Goal: Information Seeking & Learning: Learn about a topic

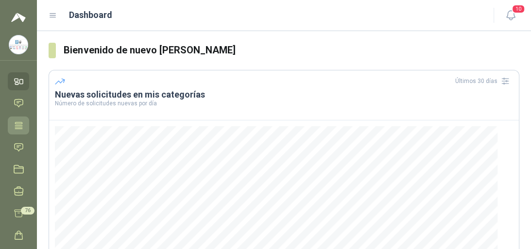
click at [14, 123] on icon at bounding box center [19, 125] width 10 height 10
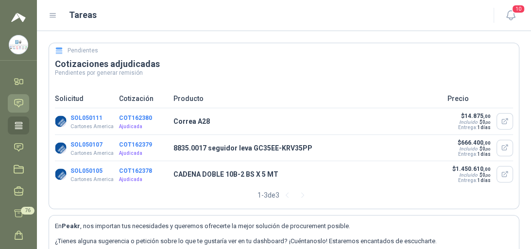
click at [13, 102] on link "Chat" at bounding box center [18, 103] width 21 height 18
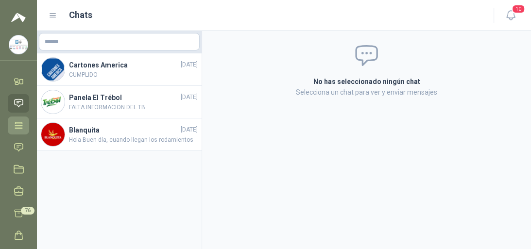
click at [18, 120] on icon at bounding box center [19, 125] width 10 height 10
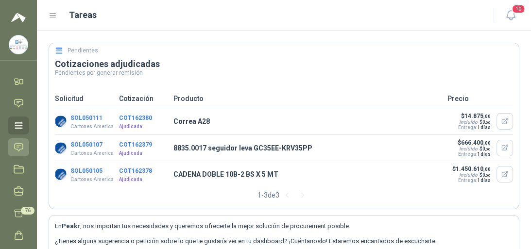
click at [24, 147] on link "Solicitudes" at bounding box center [18, 147] width 21 height 18
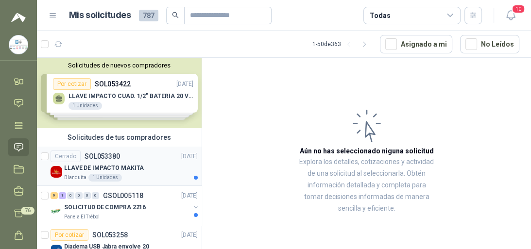
click at [81, 166] on p "LLAVE DE IMPACTO MAKITA" at bounding box center [104, 168] width 80 height 9
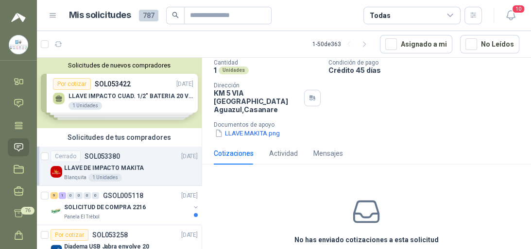
scroll to position [78, 0]
click at [266, 134] on button "LLAVE MAKITA.png" at bounding box center [247, 133] width 67 height 10
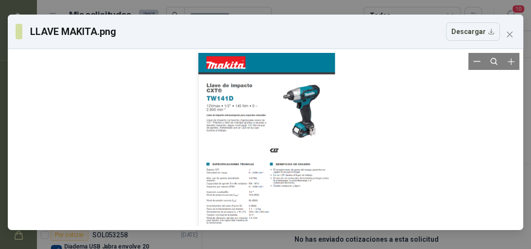
drag, startPoint x: 282, startPoint y: 148, endPoint x: 427, endPoint y: 183, distance: 149.1
click at [427, 183] on div at bounding box center [266, 139] width 508 height 173
click at [509, 62] on icon "Zoom in" at bounding box center [511, 61] width 6 height 6
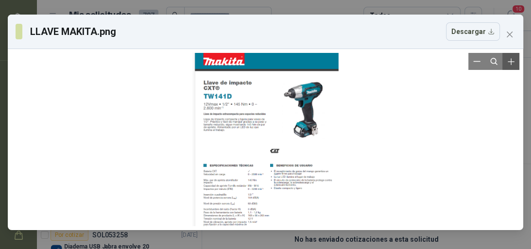
click at [509, 62] on icon "Zoom in" at bounding box center [511, 61] width 6 height 6
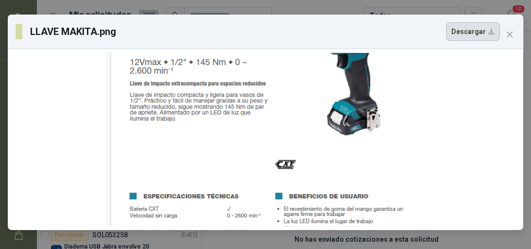
click at [470, 33] on button "Descargar" at bounding box center [473, 31] width 54 height 18
click at [511, 37] on icon "close" at bounding box center [510, 35] width 6 height 6
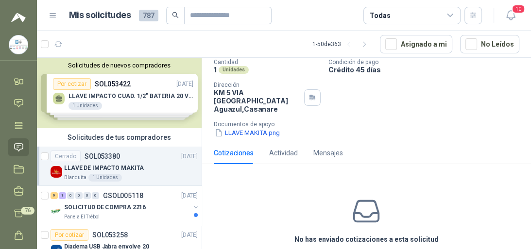
click at [126, 168] on p "LLAVE DE IMPACTO MAKITA" at bounding box center [104, 168] width 80 height 9
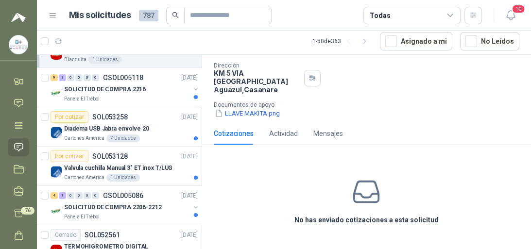
scroll to position [0, 0]
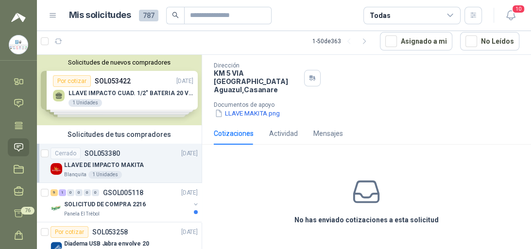
click at [76, 162] on p "LLAVE DE IMPACTO MAKITA" at bounding box center [104, 165] width 80 height 9
click at [125, 164] on p "LLAVE DE IMPACTO MAKITA" at bounding box center [104, 165] width 80 height 9
click at [54, 167] on img at bounding box center [57, 169] width 12 height 12
click at [80, 92] on div "Solicitudes de nuevos compradores Por cotizar SOL053422 [DATE] LLAVE IMPACTO CU…" at bounding box center [119, 90] width 165 height 70
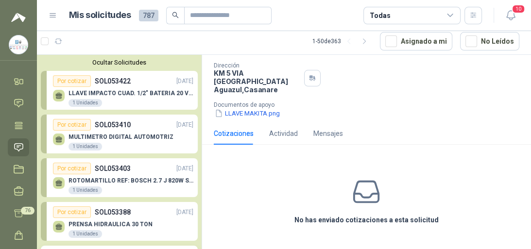
click at [114, 178] on p "ROTOMARTILLO REF: BOSCH 2.7 J 820W SDS" at bounding box center [130, 180] width 125 height 7
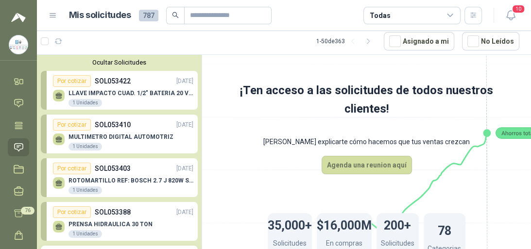
click at [104, 169] on p "SOL053403" at bounding box center [113, 168] width 36 height 11
click at [109, 92] on p "LLAVE IMPACTO CUAD. 1/2" BATERIA 20 VOLT" at bounding box center [130, 93] width 125 height 7
click at [72, 81] on div "Por cotizar" at bounding box center [72, 81] width 38 height 12
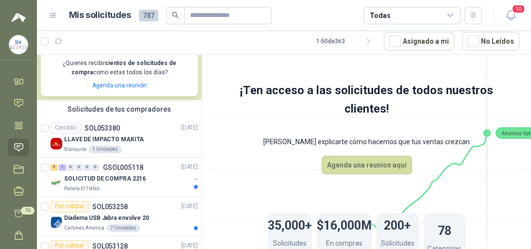
scroll to position [194, 0]
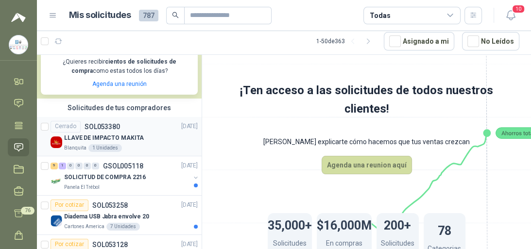
click at [57, 137] on img at bounding box center [57, 143] width 12 height 12
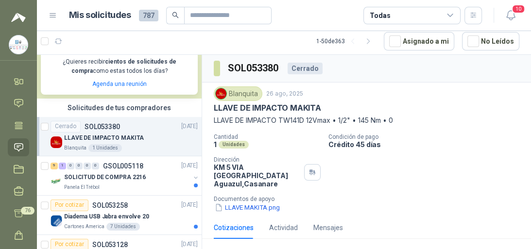
click at [90, 134] on p "LLAVE DE IMPACTO MAKITA" at bounding box center [104, 138] width 80 height 9
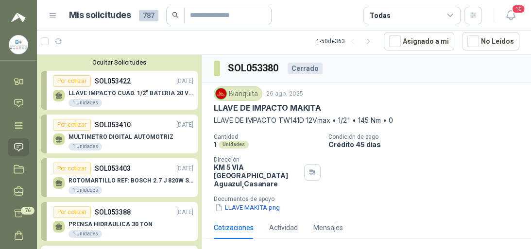
click at [80, 92] on p "LLAVE IMPACTO CUAD. 1/2" BATERIA 20 VOLT" at bounding box center [130, 93] width 125 height 7
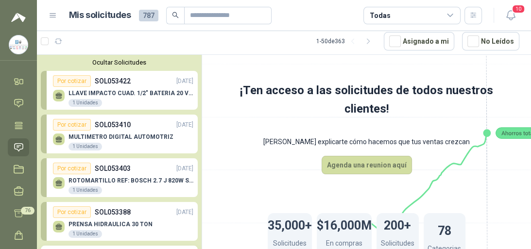
click at [81, 80] on div "Por cotizar" at bounding box center [72, 81] width 38 height 12
click at [82, 80] on div "Por cotizar" at bounding box center [72, 81] width 38 height 12
click at [23, 131] on link "Tareas" at bounding box center [18, 126] width 21 height 18
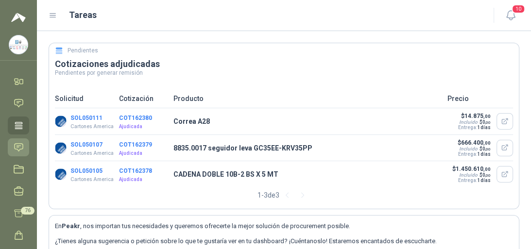
click at [19, 148] on icon at bounding box center [19, 147] width 10 height 10
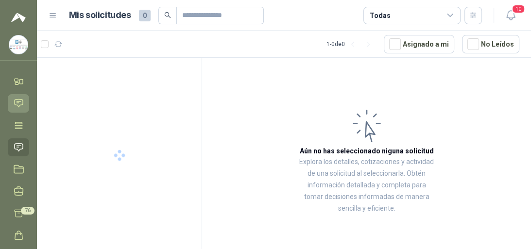
click at [20, 99] on icon at bounding box center [19, 103] width 10 height 10
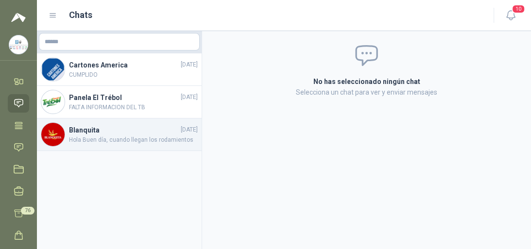
click at [80, 126] on h4 "Blanquita" at bounding box center [124, 130] width 110 height 11
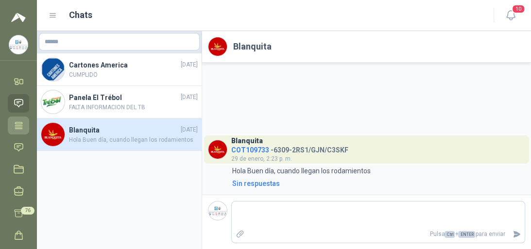
click at [23, 117] on link "Tareas" at bounding box center [18, 126] width 21 height 18
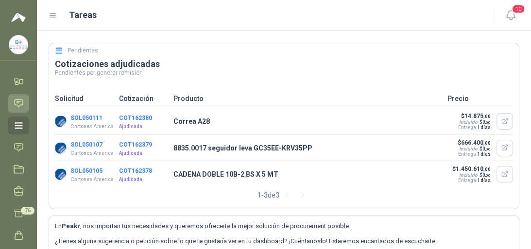
click at [18, 102] on icon at bounding box center [19, 104] width 8 height 8
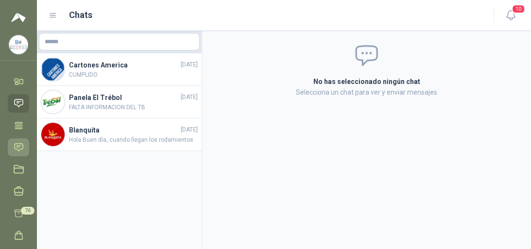
click at [16, 144] on icon at bounding box center [19, 147] width 10 height 10
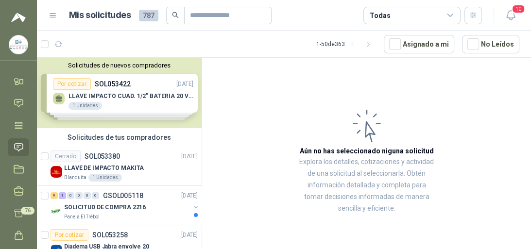
click at [81, 105] on div "Solicitudes de nuevos compradores Por cotizar SOL053422 [DATE] LLAVE IMPACTO CU…" at bounding box center [119, 93] width 165 height 70
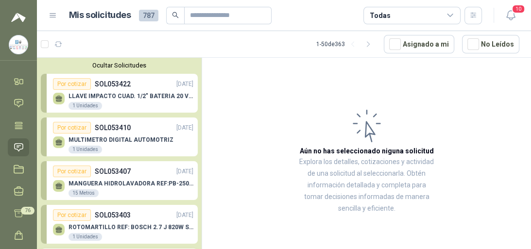
click at [84, 95] on p "LLAVE IMPACTO CUAD. 1/2" BATERIA 20 VOLT" at bounding box center [130, 96] width 125 height 7
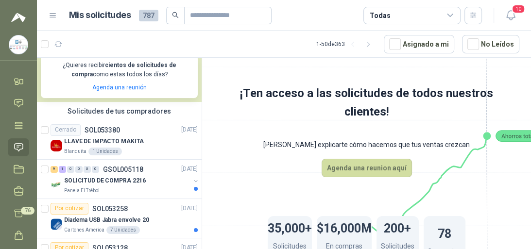
scroll to position [194, 0]
click at [76, 150] on p "Blanquita" at bounding box center [75, 151] width 22 height 8
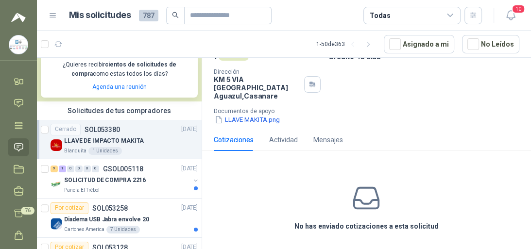
scroll to position [94, 0]
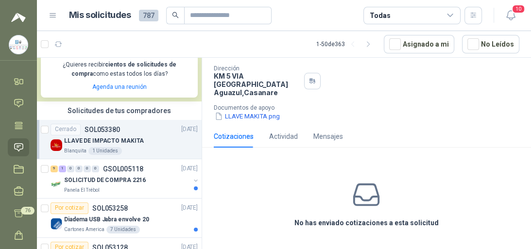
click at [237, 135] on div "Cotizaciones" at bounding box center [234, 136] width 40 height 11
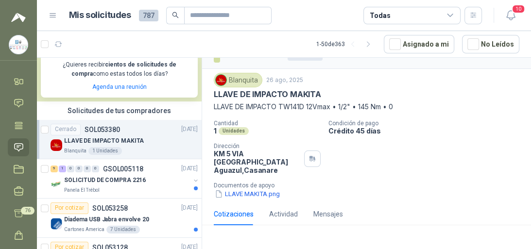
scroll to position [0, 0]
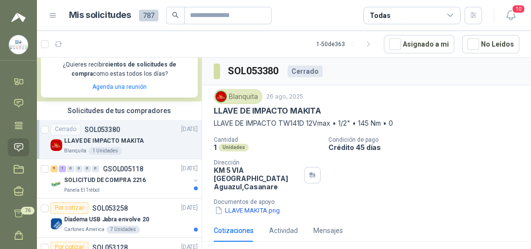
click at [280, 108] on p "LLAVE DE IMPACTO MAKITA" at bounding box center [267, 111] width 107 height 10
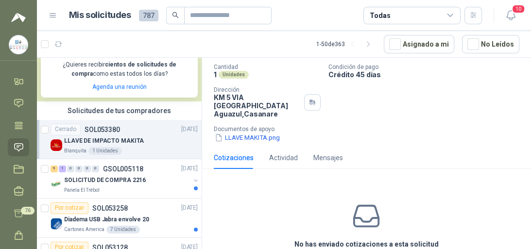
scroll to position [55, 0]
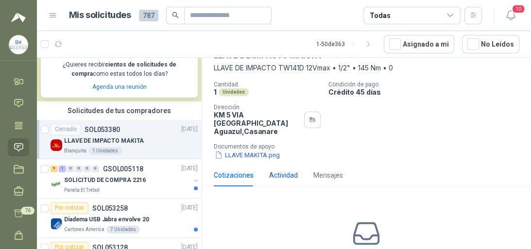
click at [282, 173] on div "Actividad" at bounding box center [283, 175] width 29 height 11
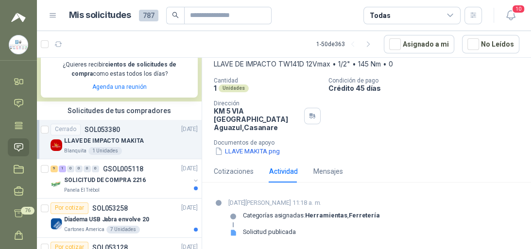
scroll to position [60, 0]
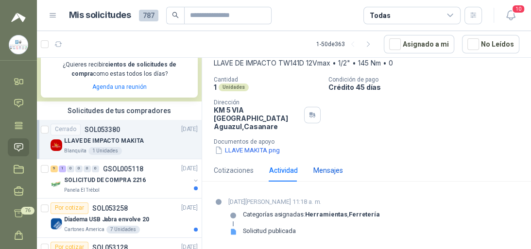
click at [322, 170] on div "Mensajes" at bounding box center [328, 170] width 30 height 11
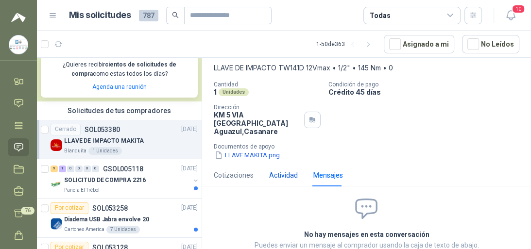
click at [283, 173] on div "Actividad" at bounding box center [283, 175] width 29 height 11
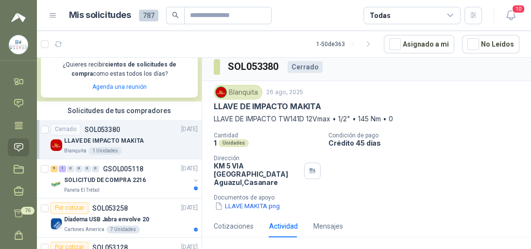
scroll to position [0, 0]
